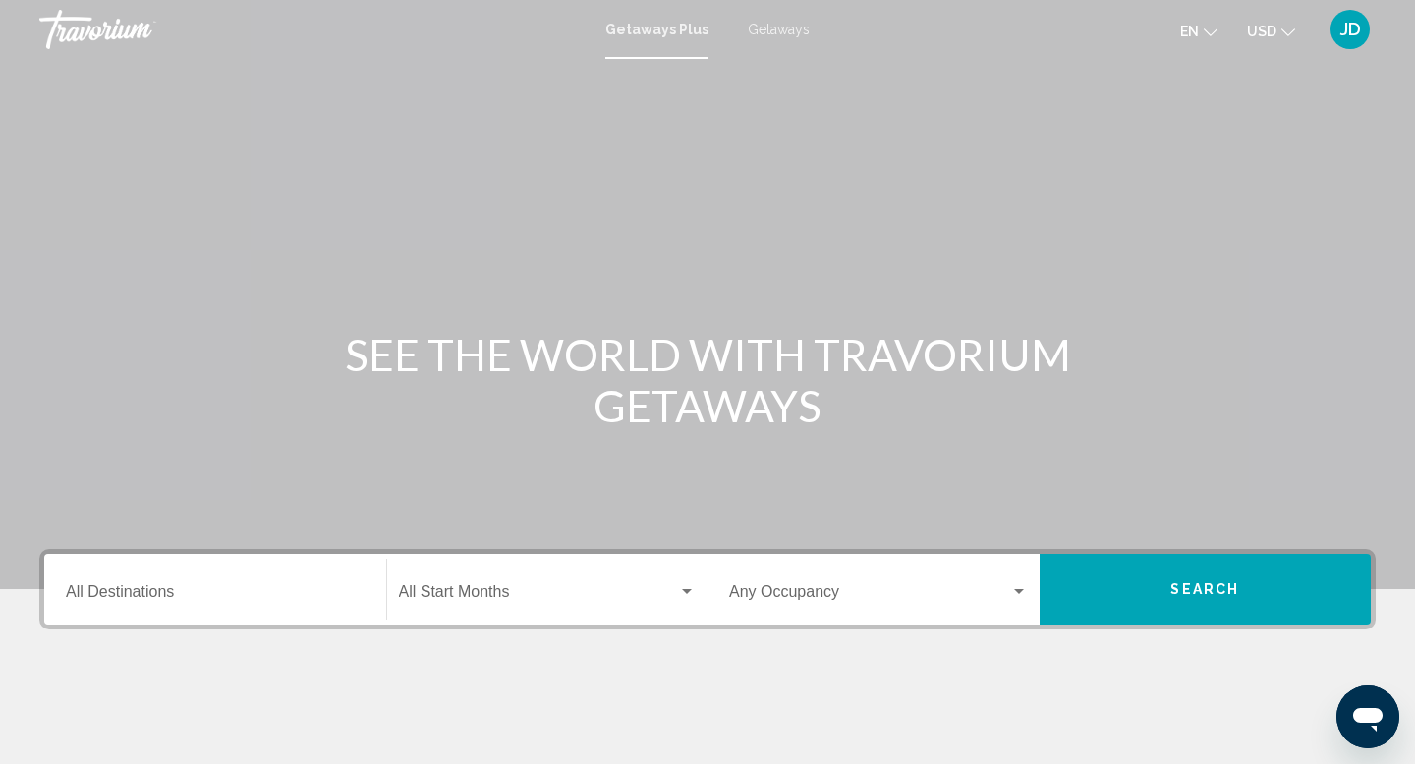
click at [1102, 243] on div "Main content" at bounding box center [707, 295] width 1415 height 590
click at [783, 29] on span "Getaways" at bounding box center [779, 30] width 62 height 16
click at [282, 600] on input "Destination All Destinations" at bounding box center [215, 597] width 299 height 18
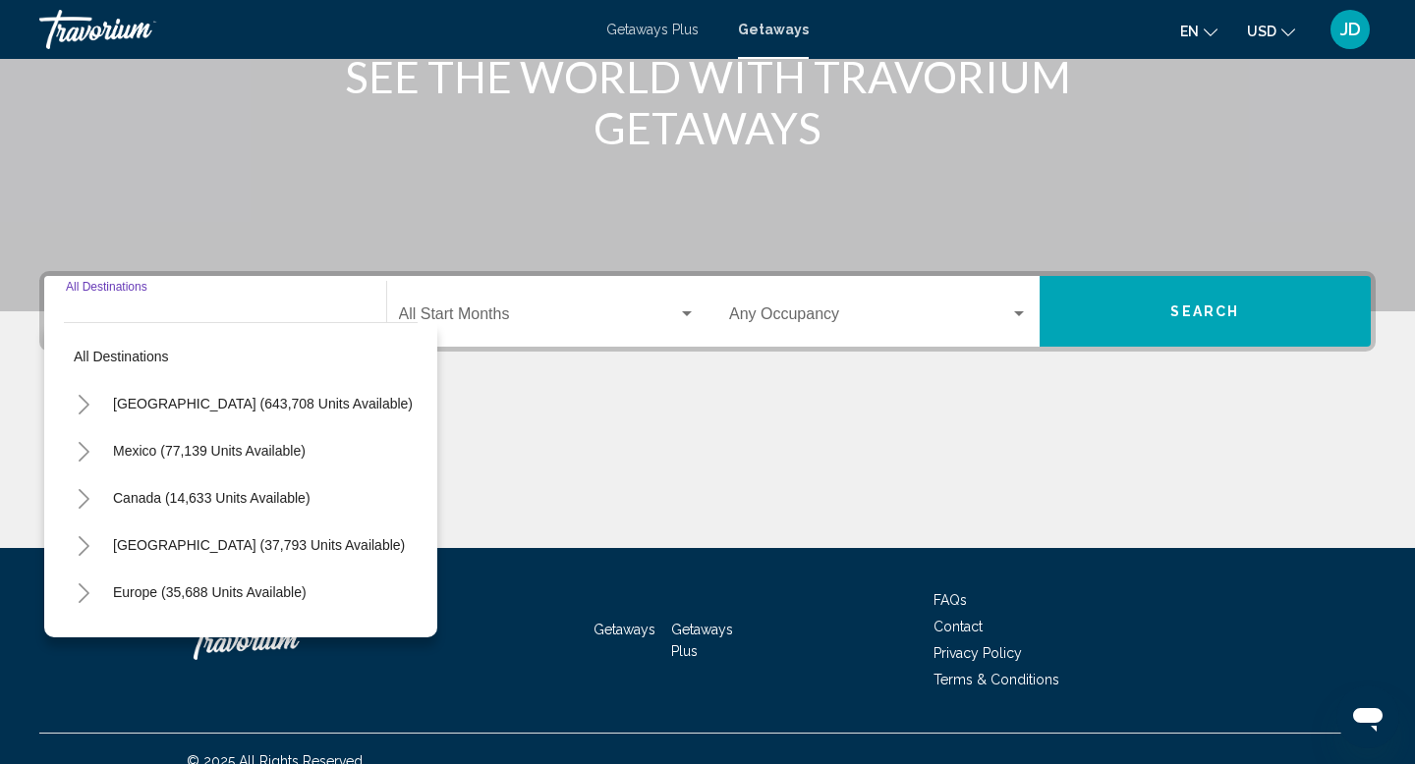
scroll to position [303, 0]
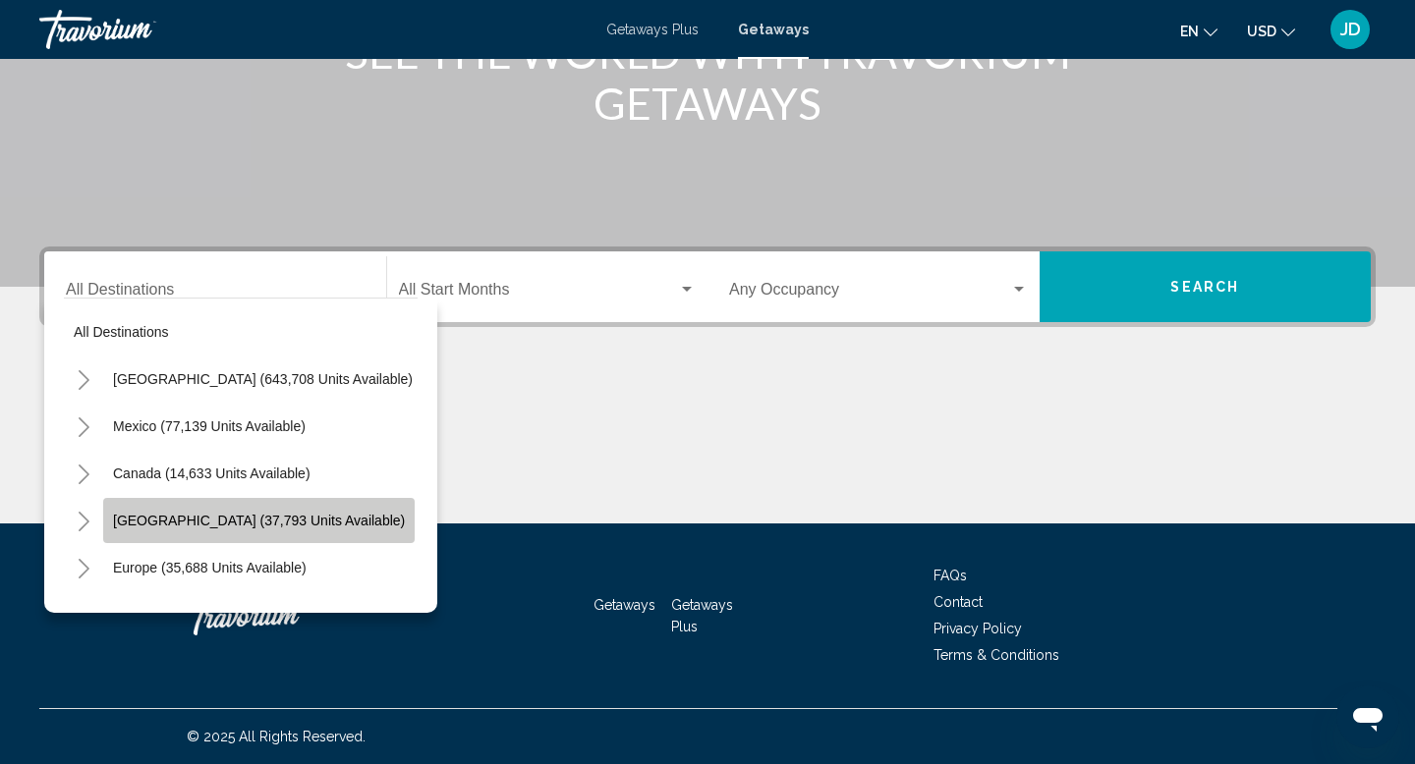
click at [214, 520] on span "[GEOGRAPHIC_DATA] (37,793 units available)" at bounding box center [259, 521] width 292 height 16
type input "**********"
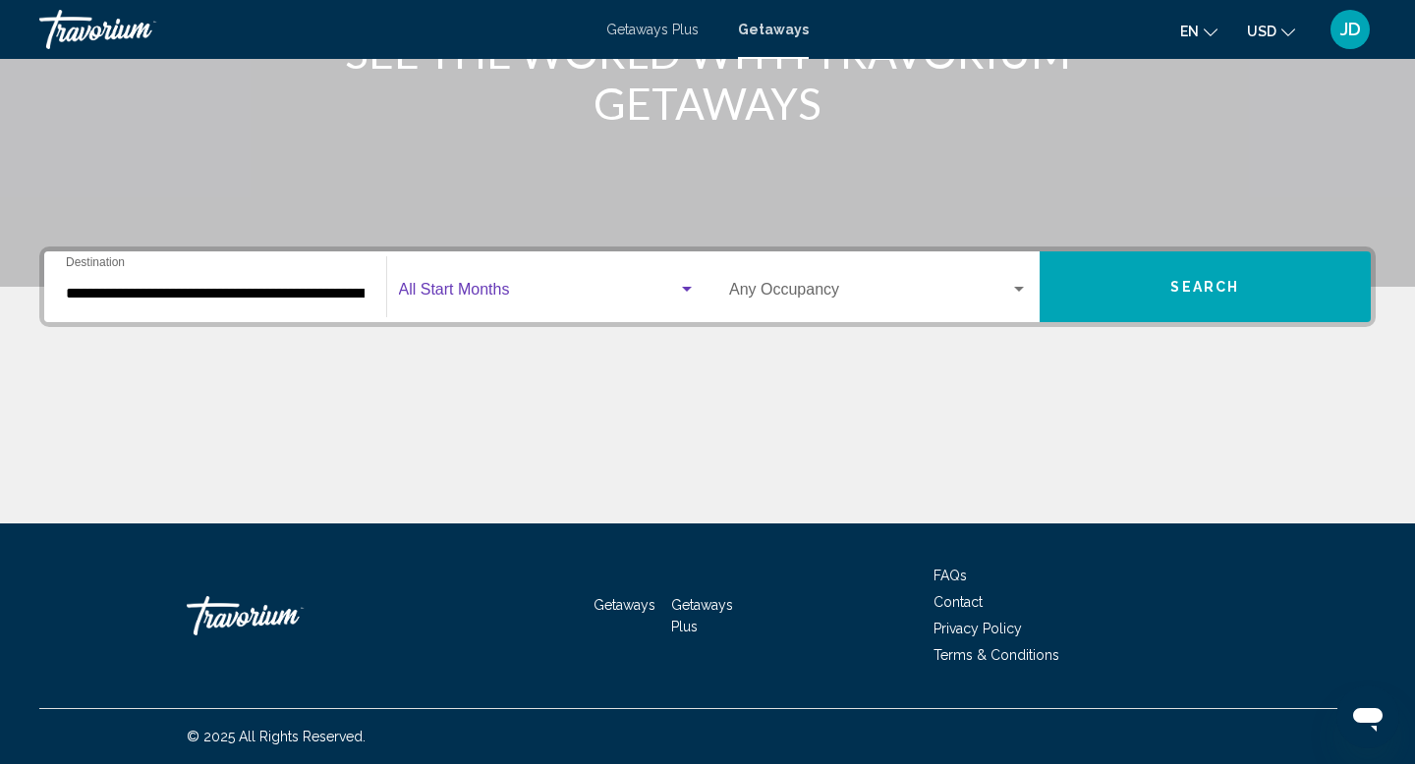
click at [688, 290] on div "Search widget" at bounding box center [687, 289] width 10 height 5
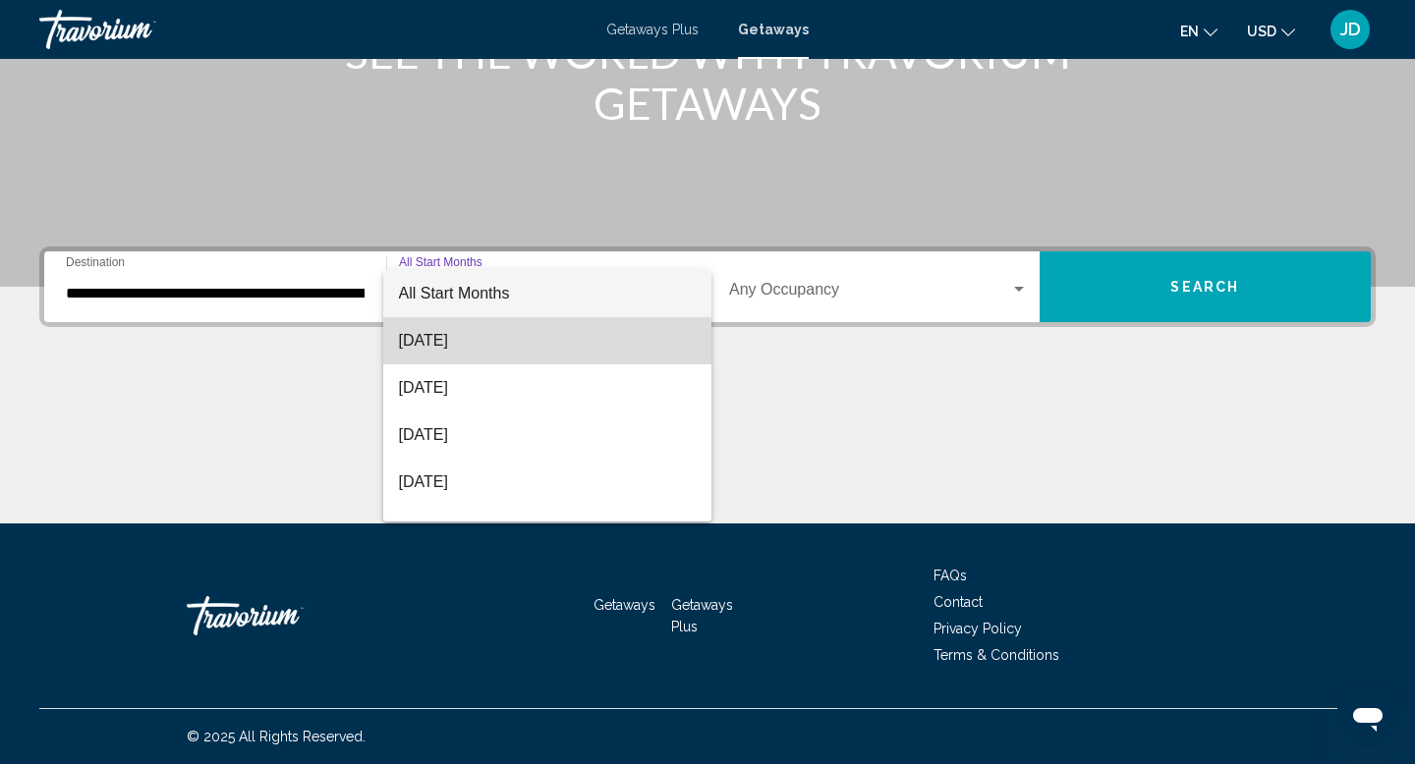
click at [544, 343] on span "[DATE]" at bounding box center [548, 340] width 298 height 47
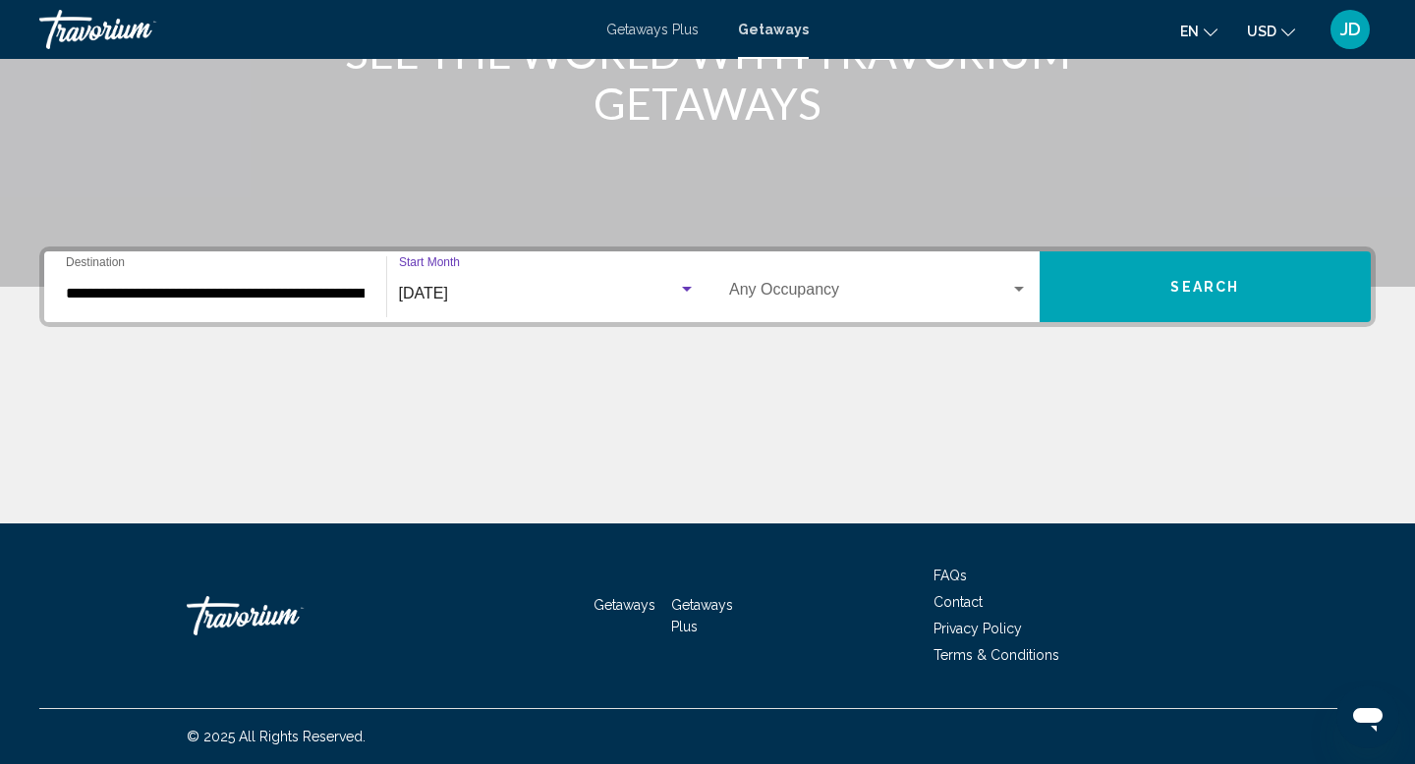
click at [1023, 289] on div "Search widget" at bounding box center [1019, 290] width 18 height 16
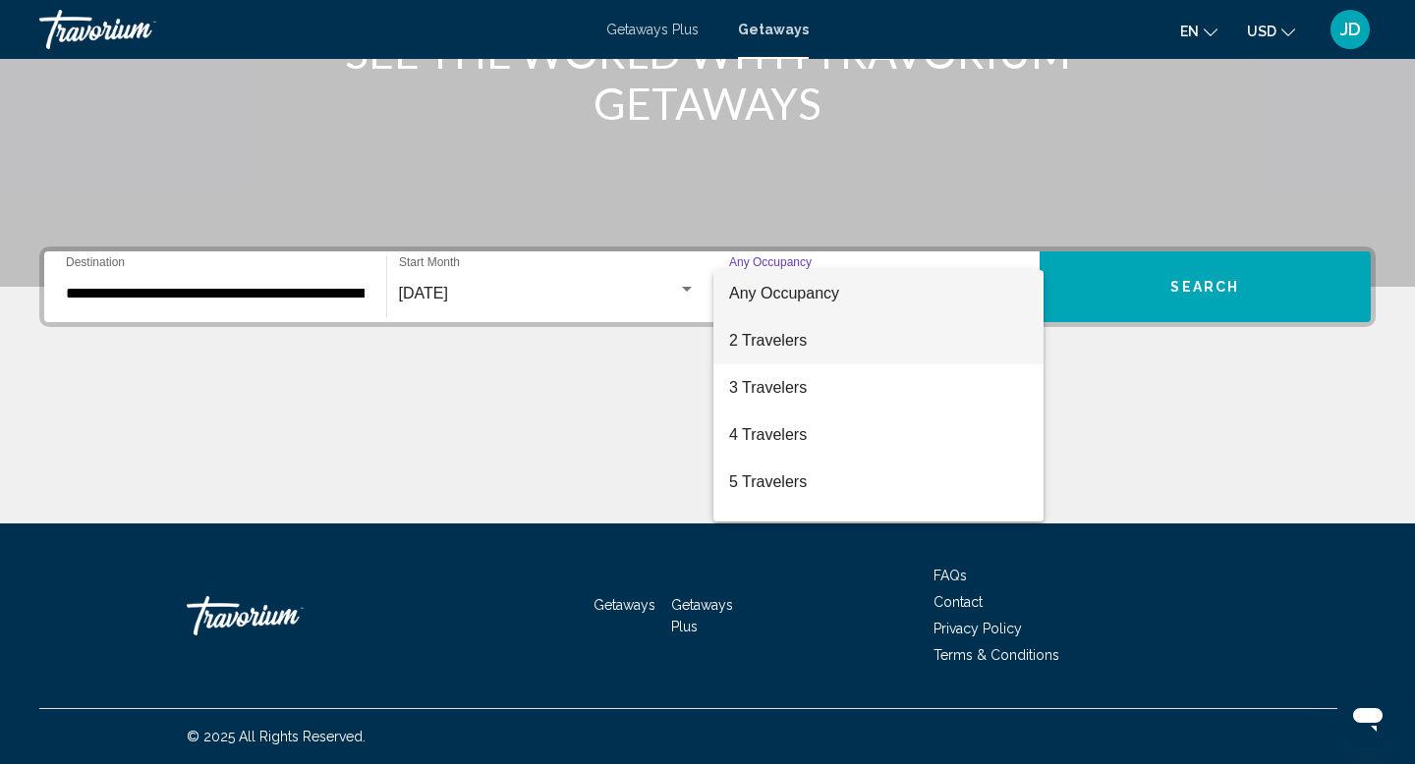
click at [871, 337] on span "2 Travelers" at bounding box center [878, 340] width 299 height 47
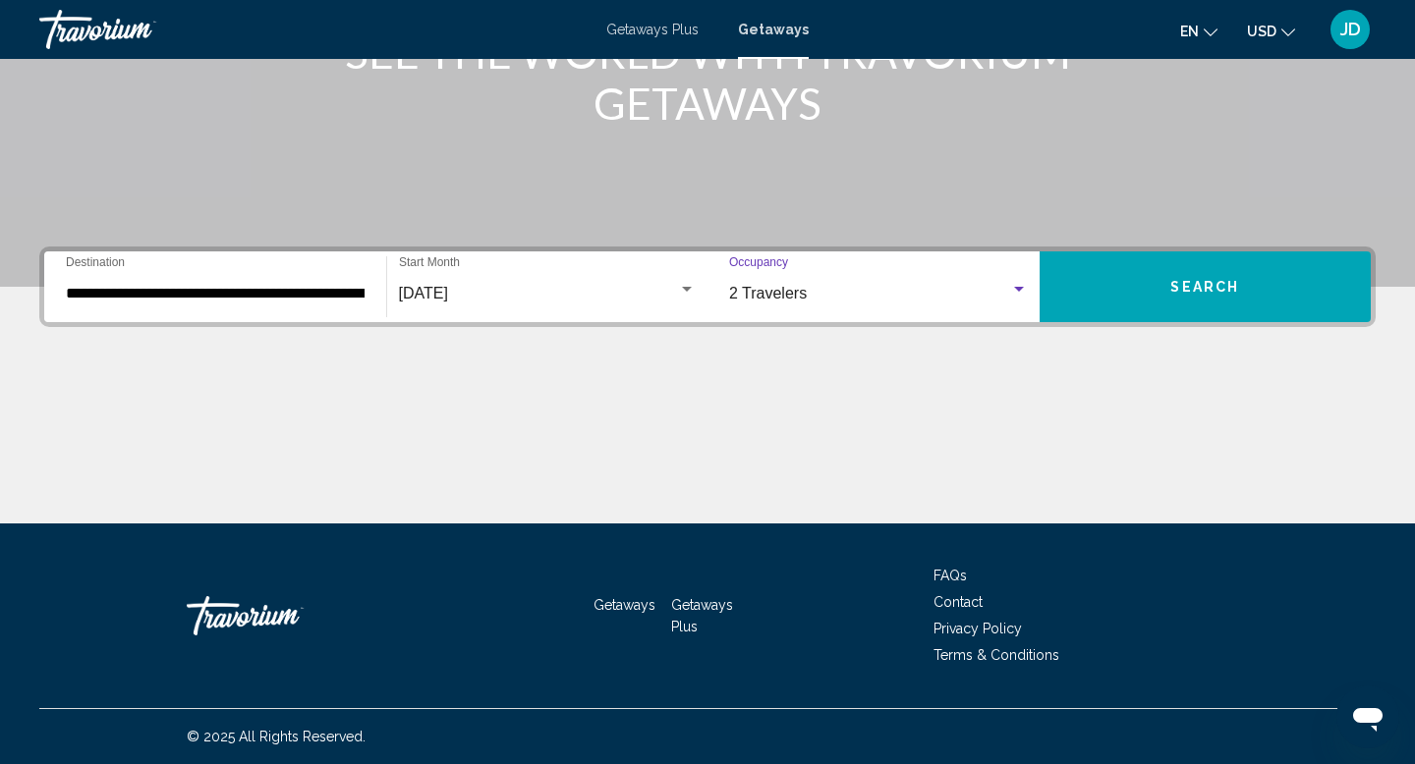
click at [1210, 286] on span "Search" at bounding box center [1204, 288] width 69 height 16
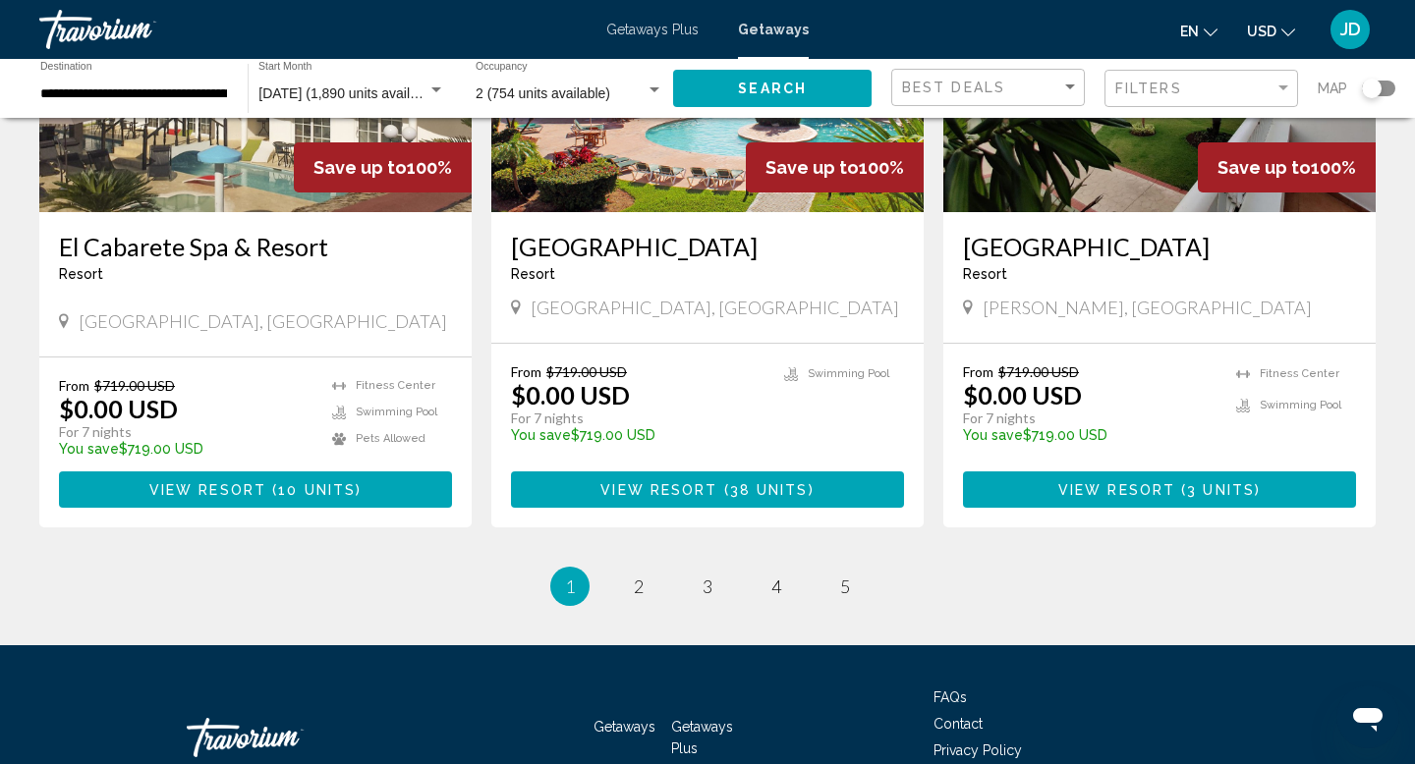
scroll to position [2378, 0]
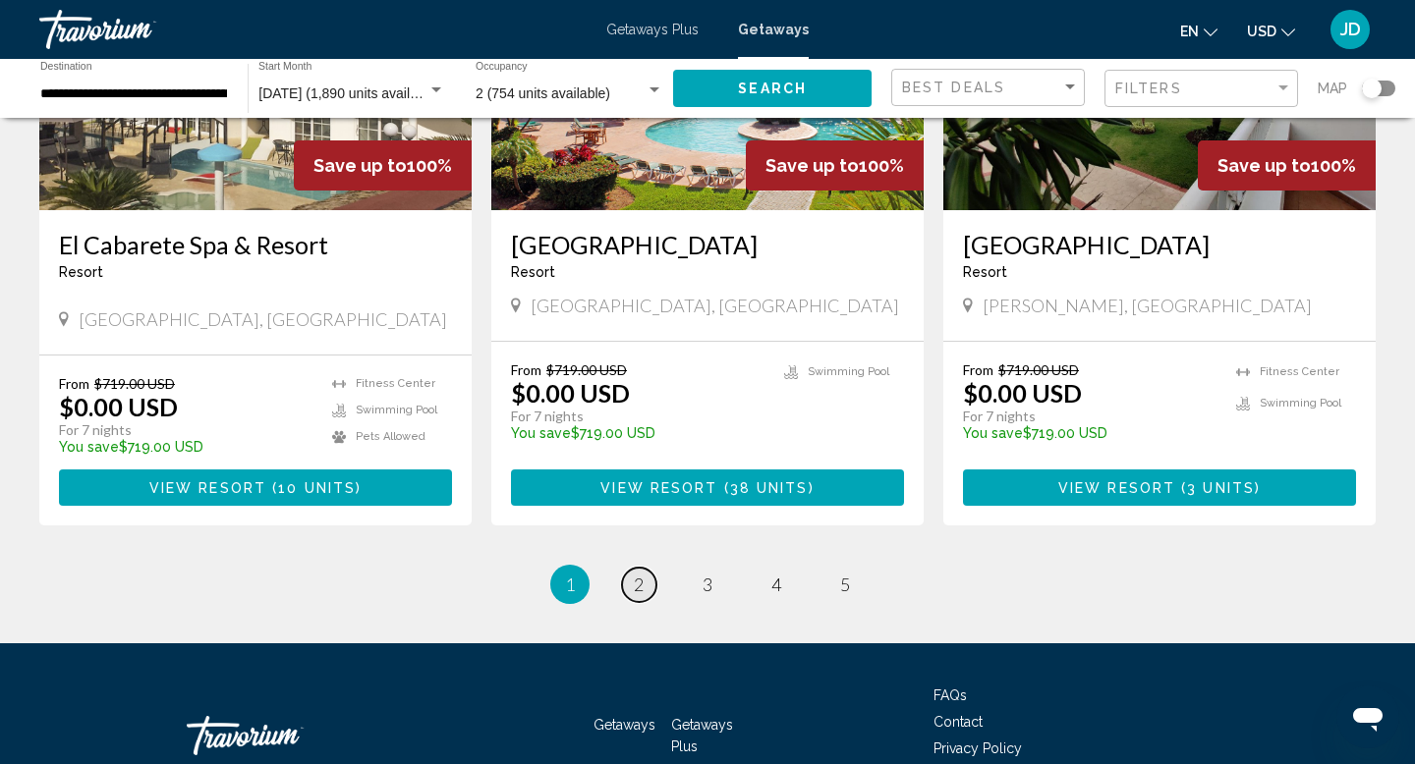
click at [632, 568] on link "page 2" at bounding box center [639, 585] width 34 height 34
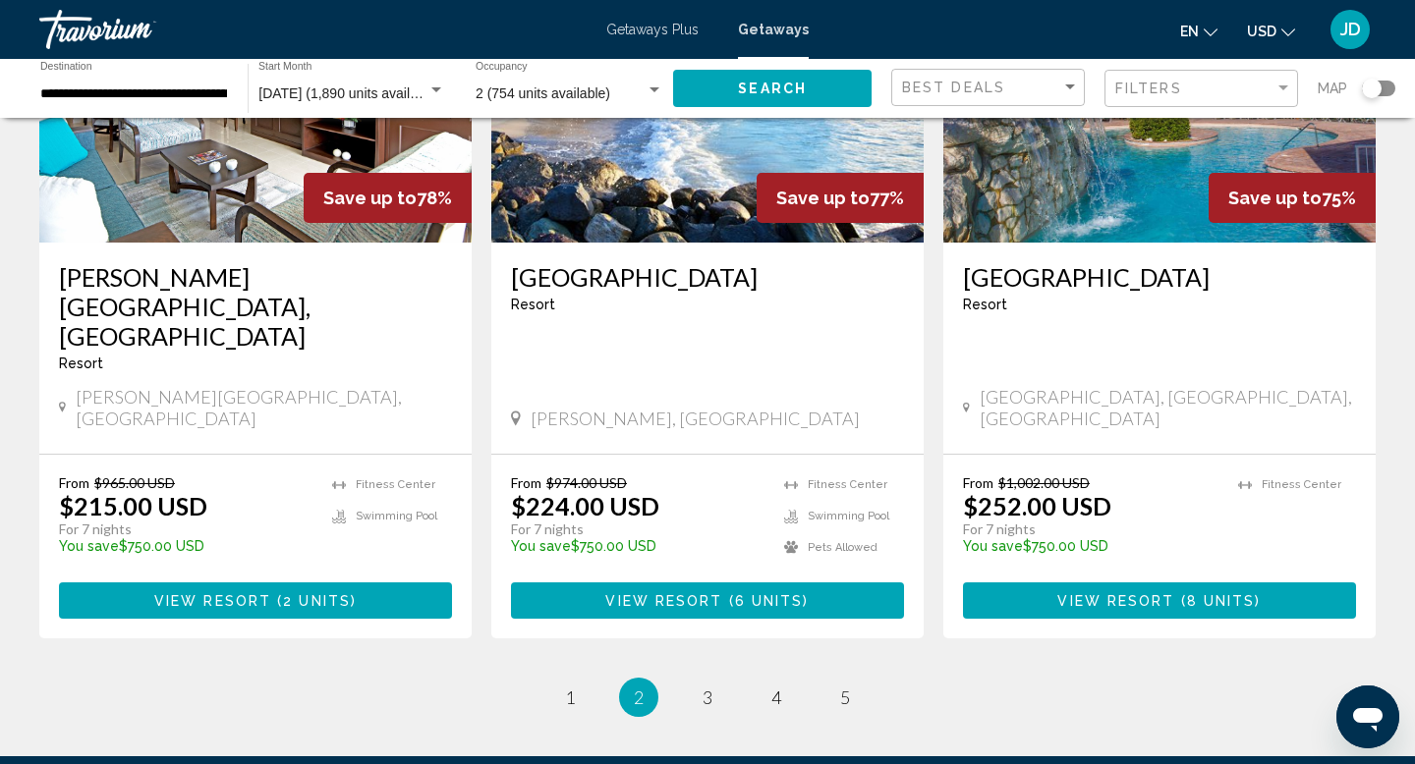
scroll to position [2395, 0]
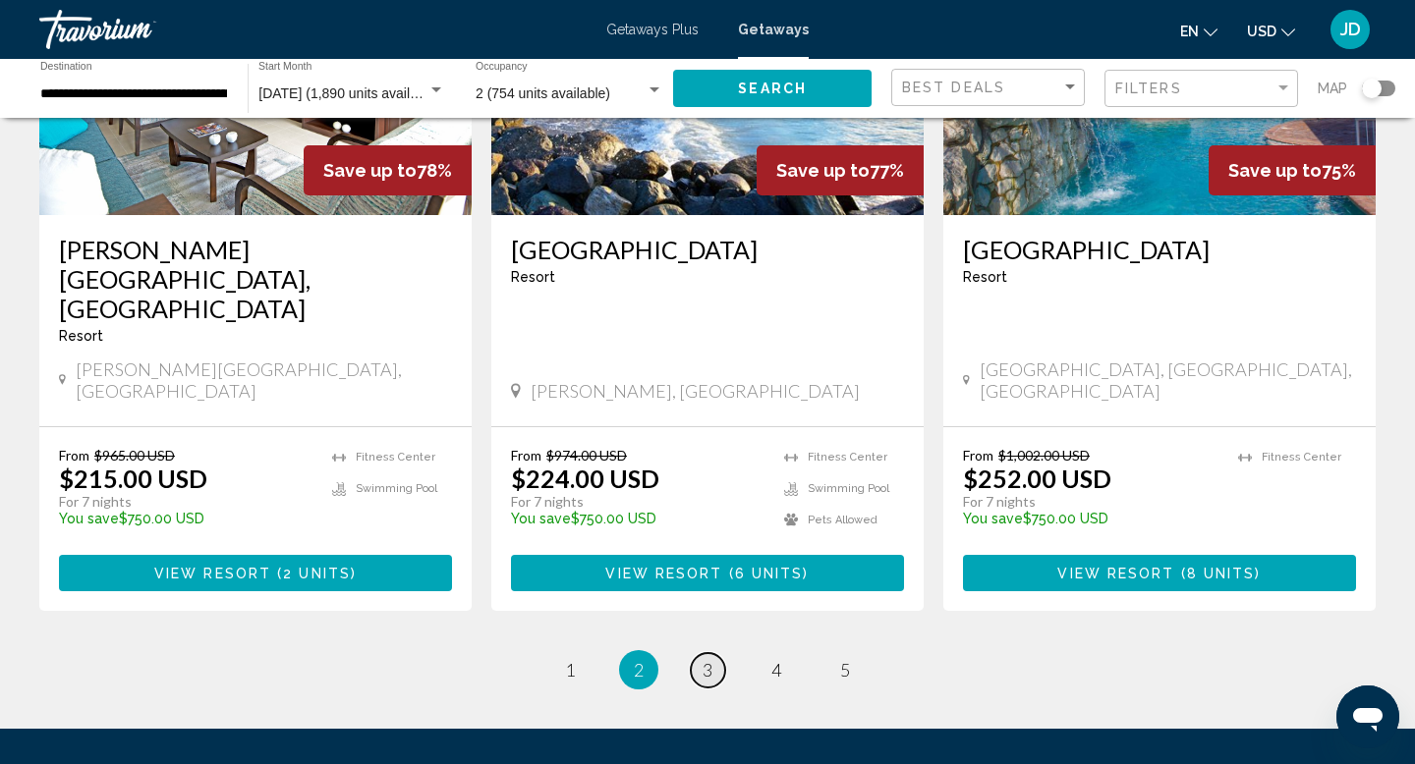
click at [705, 659] on span "3" at bounding box center [708, 670] width 10 height 22
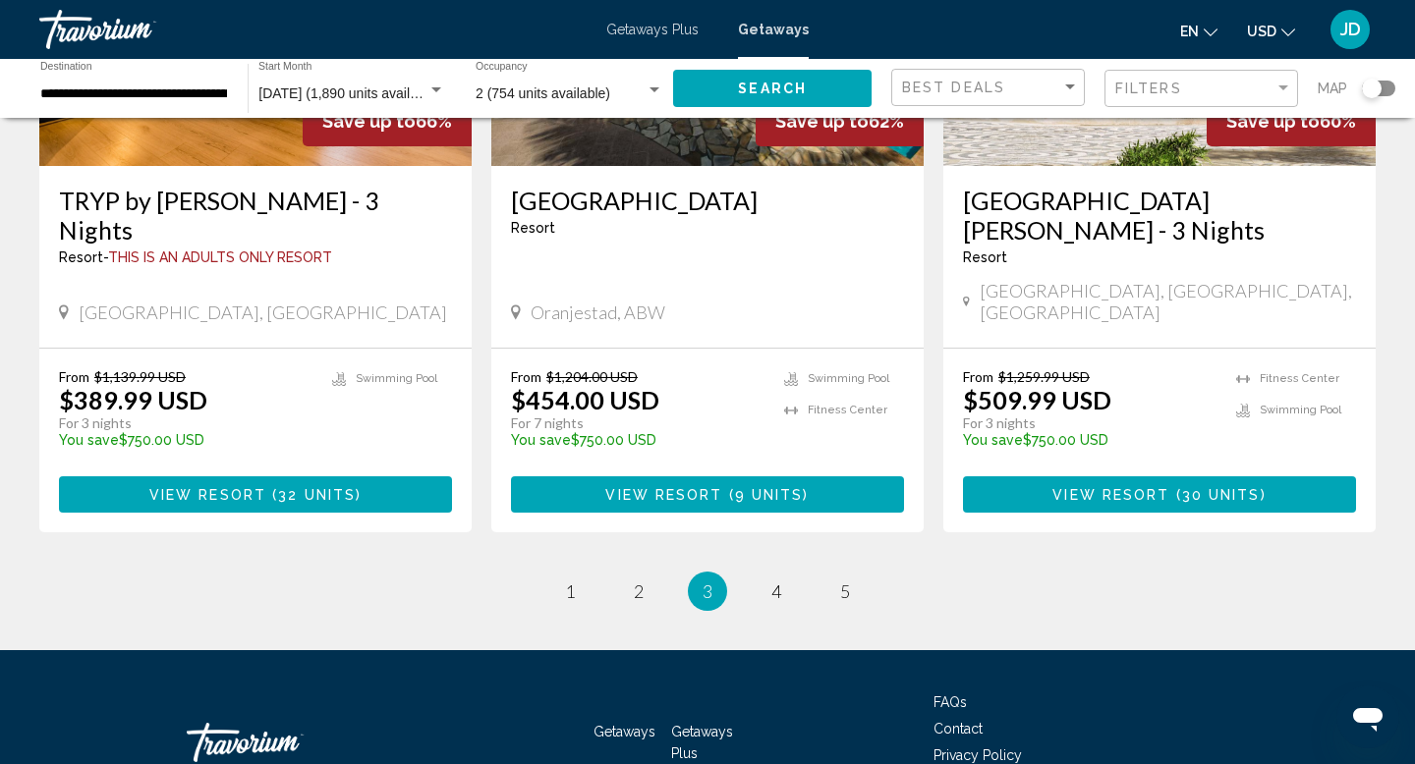
scroll to position [2471, 0]
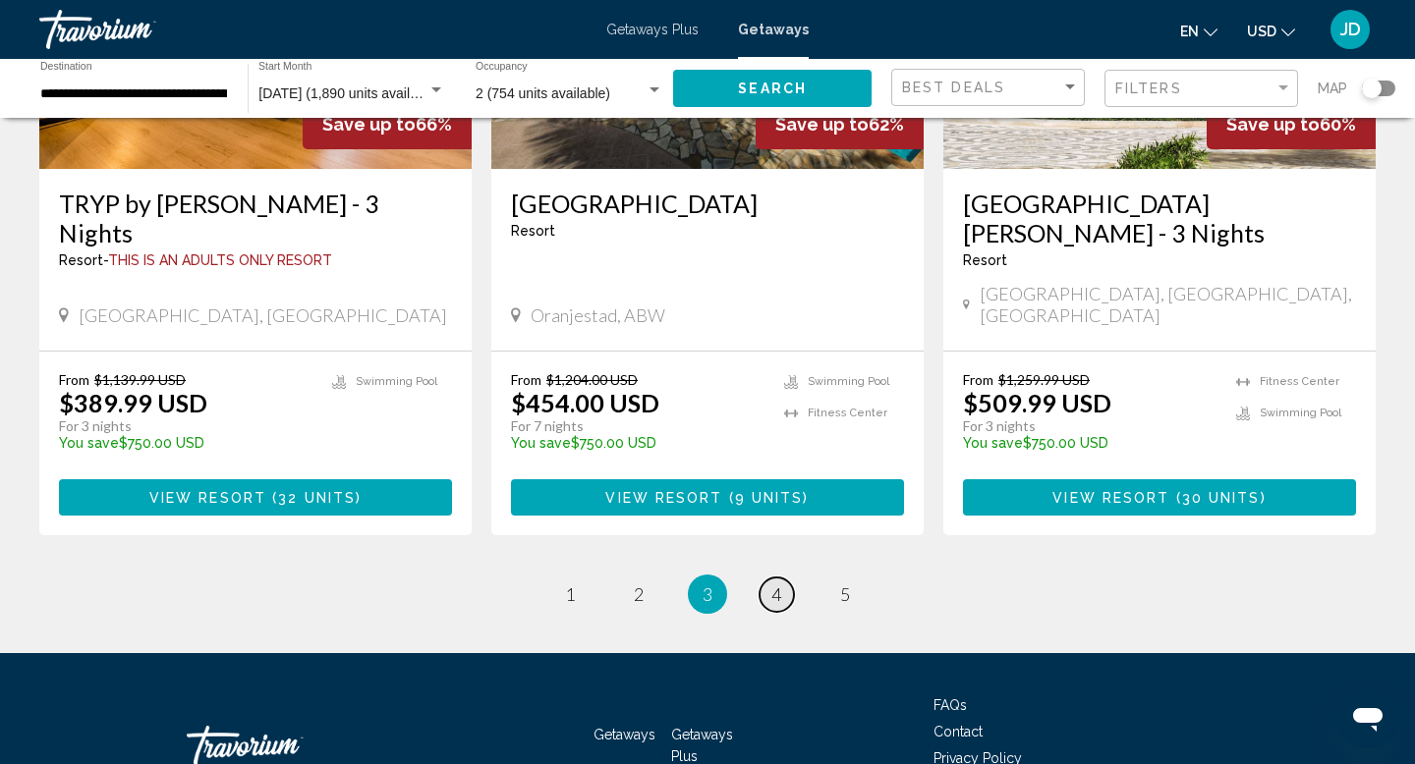
click at [775, 584] on span "4" at bounding box center [776, 595] width 10 height 22
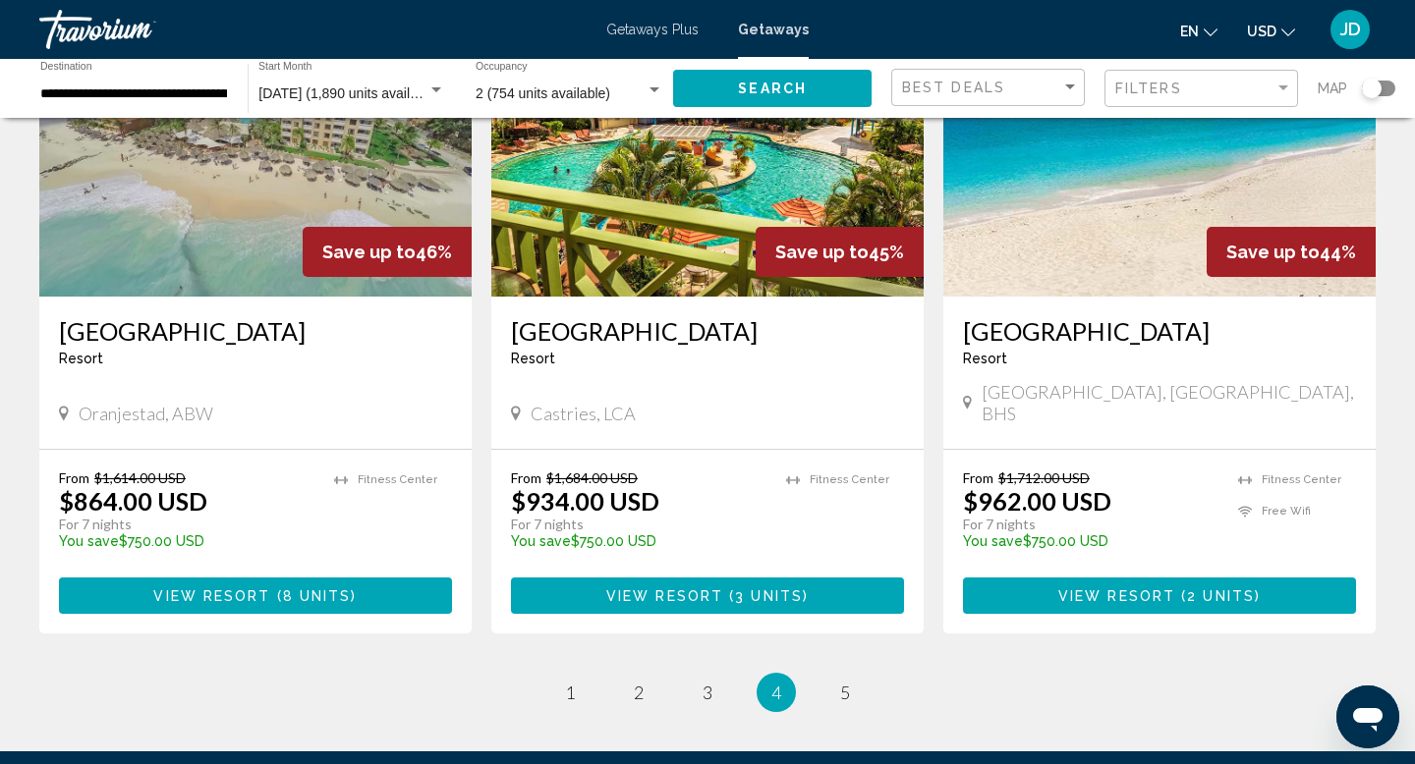
scroll to position [2362, 0]
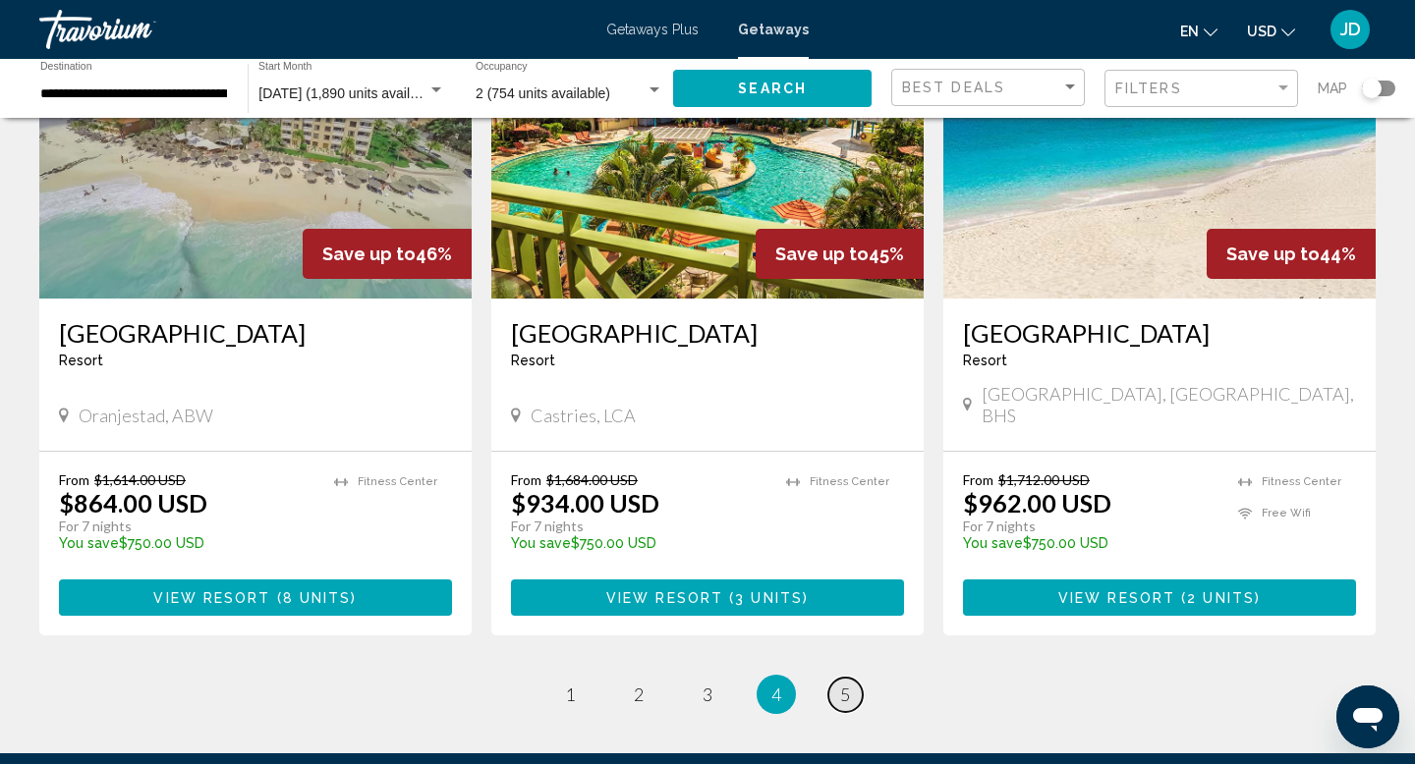
click at [840, 684] on span "5" at bounding box center [845, 695] width 10 height 22
